Goal: Task Accomplishment & Management: Use online tool/utility

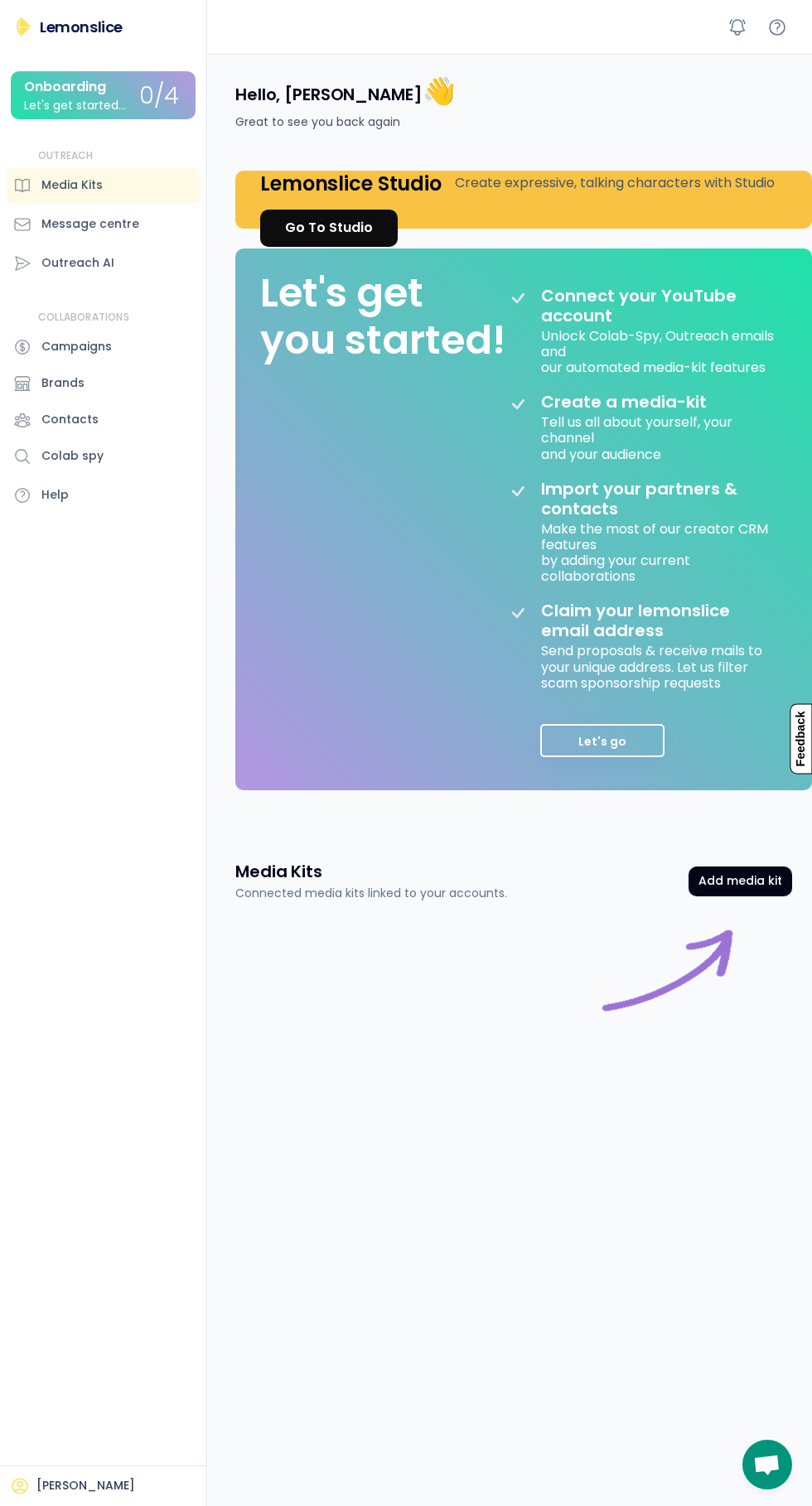
click at [147, 257] on div "Outreach AI" at bounding box center [104, 263] width 193 height 35
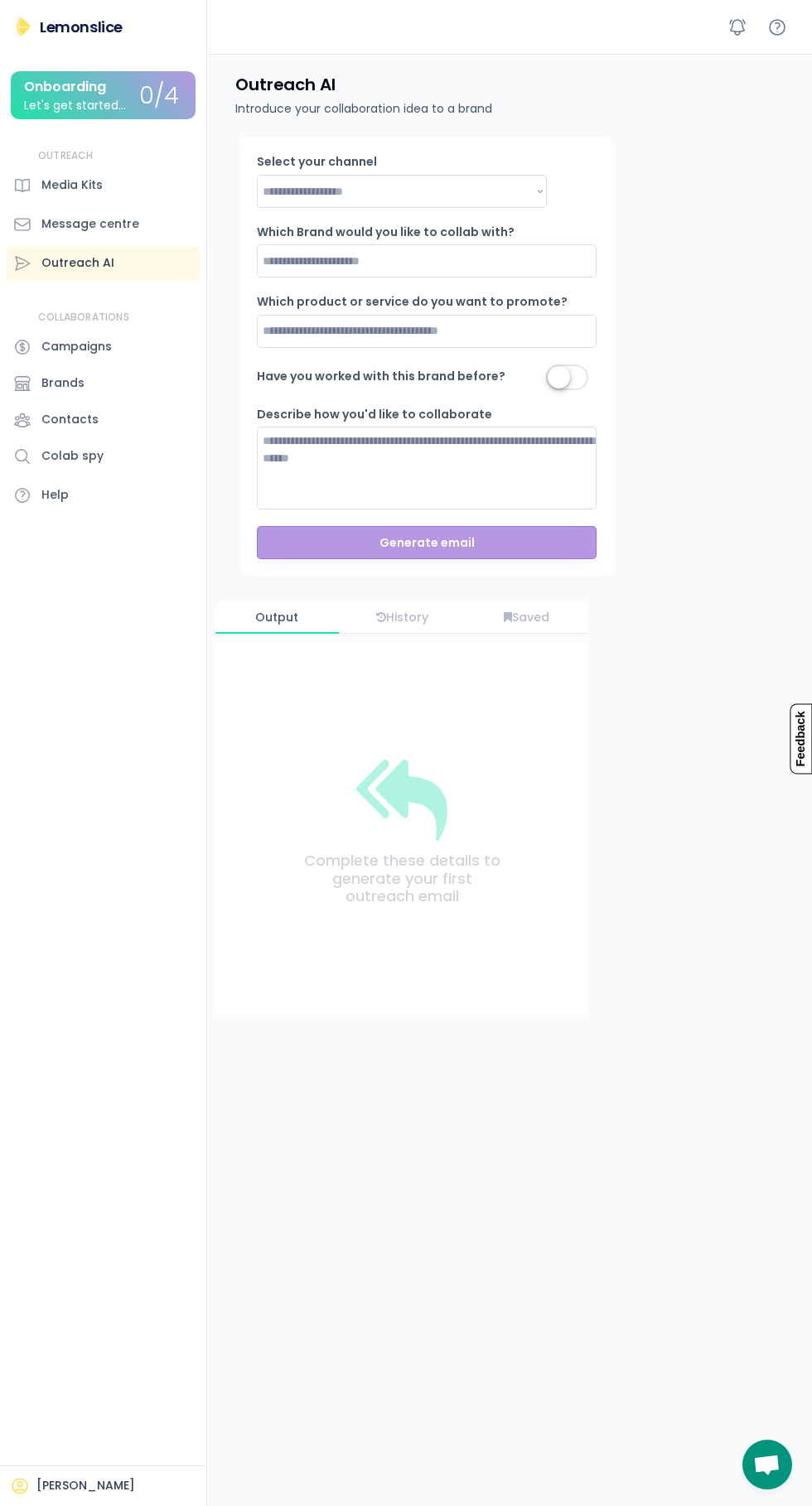
click at [101, 179] on div "Media Kits" at bounding box center [73, 184] width 62 height 17
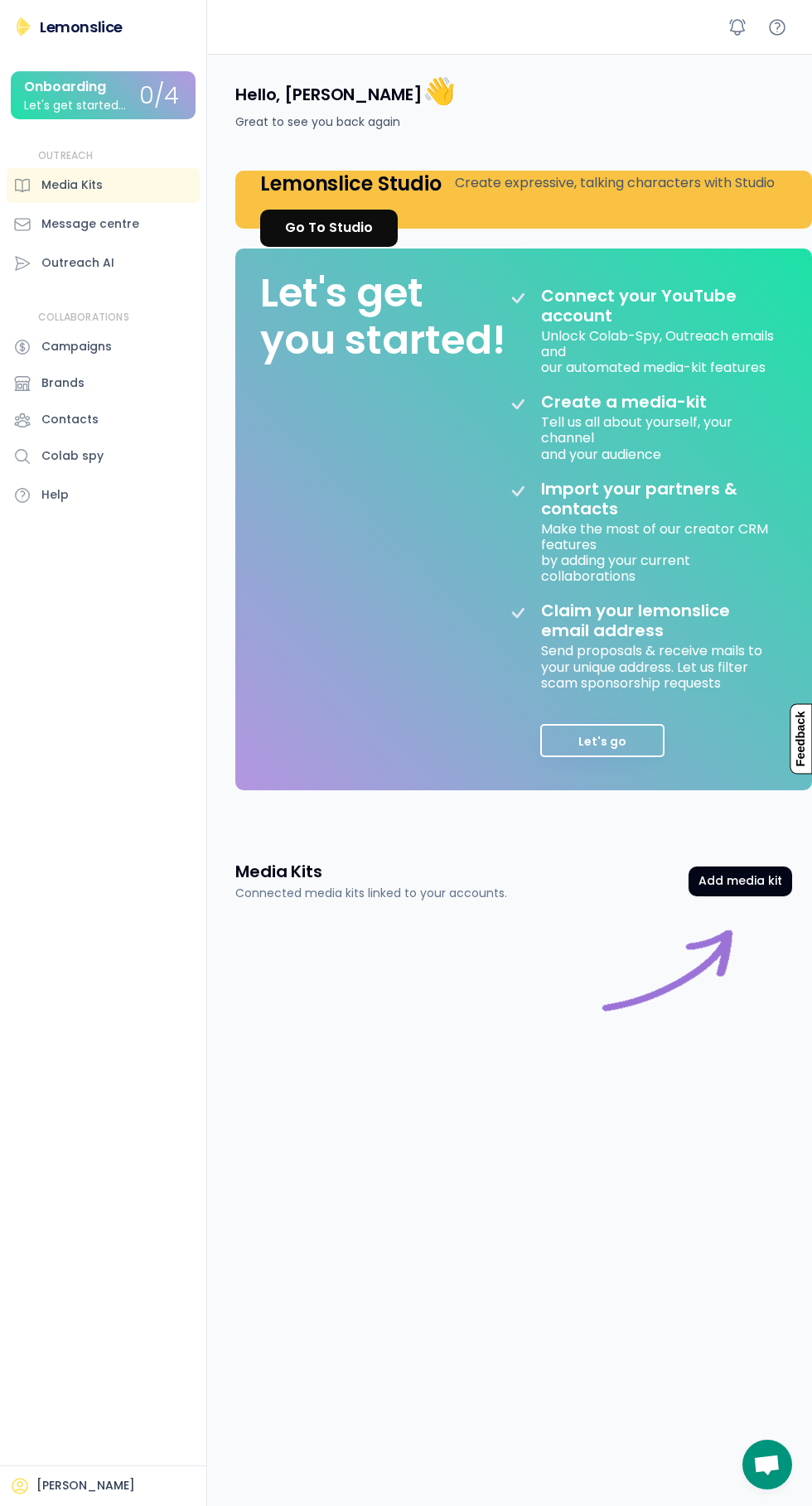
click at [771, 872] on button "Add media kit" at bounding box center [740, 882] width 104 height 30
